Goal: Task Accomplishment & Management: Use online tool/utility

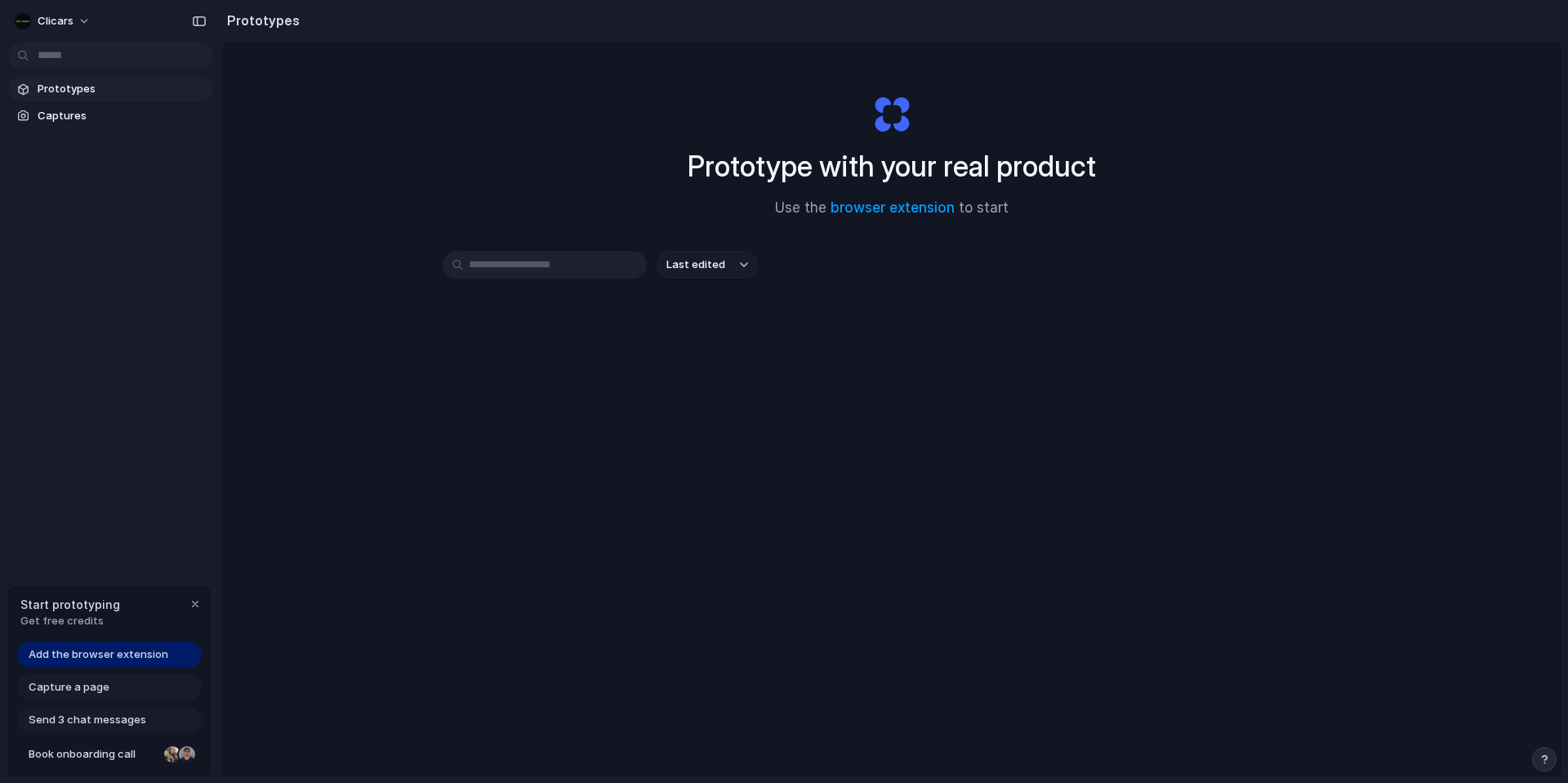
click at [581, 266] on input "text" at bounding box center [545, 265] width 205 height 28
click at [83, 14] on button "Clicars" at bounding box center [53, 21] width 91 height 26
click at [26, 24] on div "Settings Invite members Change theme Sign out" at bounding box center [784, 391] width 1568 height 783
click at [25, 20] on div "button" at bounding box center [23, 21] width 17 height 17
click at [154, 655] on span "Add the browser extension" at bounding box center [98, 654] width 139 height 17
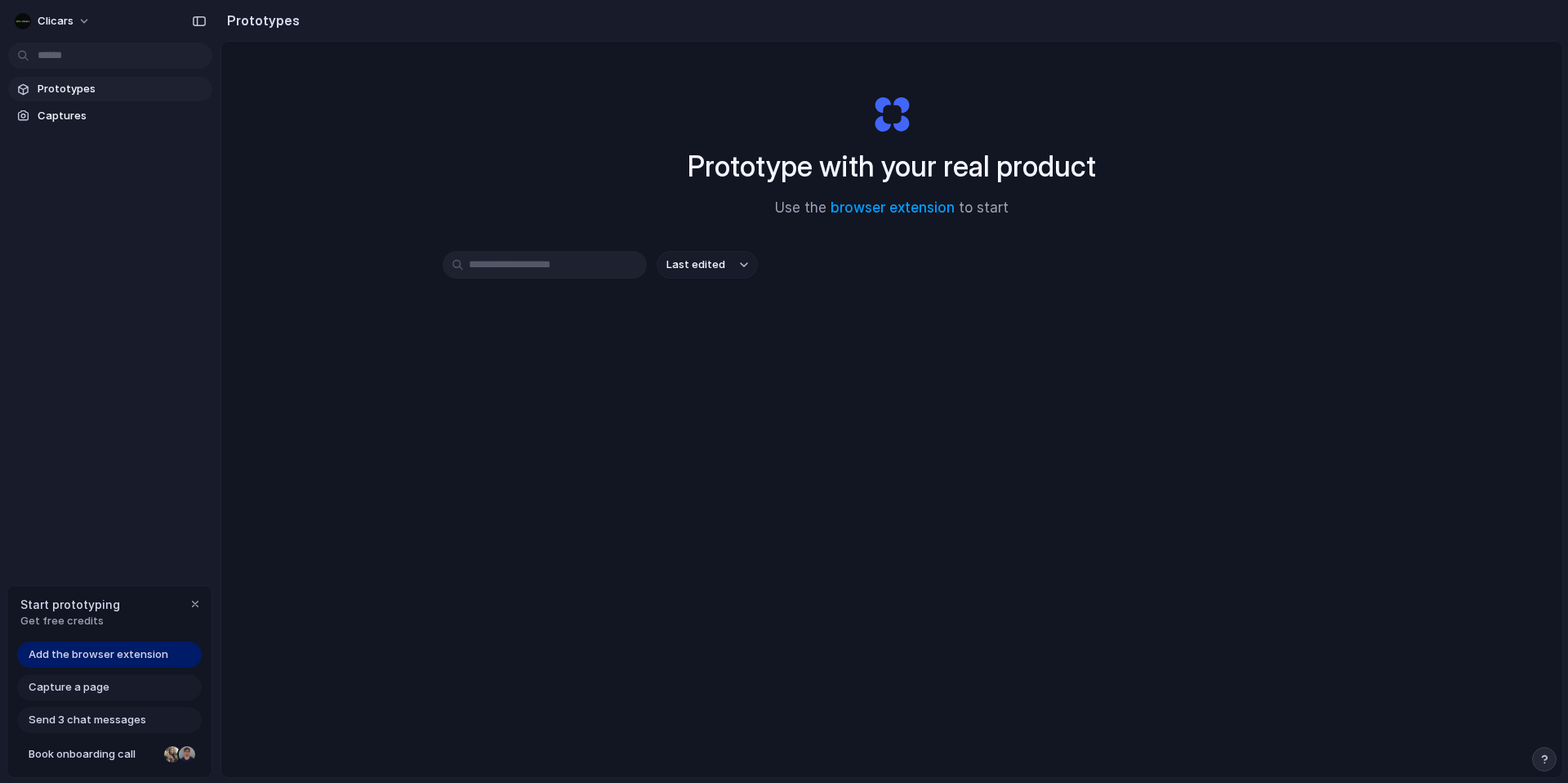
drag, startPoint x: 800, startPoint y: 549, endPoint x: 818, endPoint y: 530, distance: 26.2
click at [809, 549] on div "Prototype with your real product Use the browser extension to start Last edited" at bounding box center [892, 453] width 1342 height 822
